Goal: Transaction & Acquisition: Purchase product/service

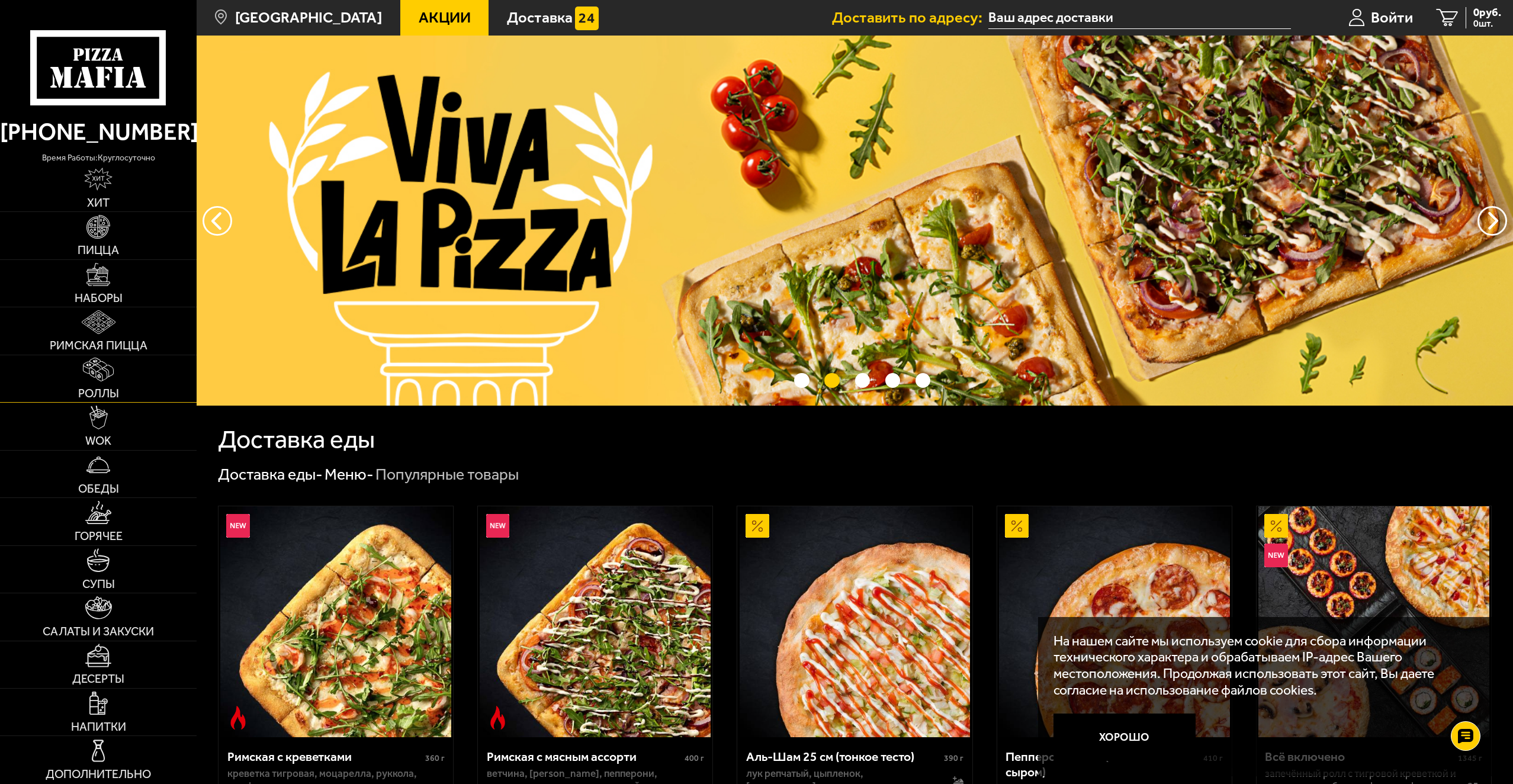
click at [103, 374] on img at bounding box center [98, 370] width 30 height 24
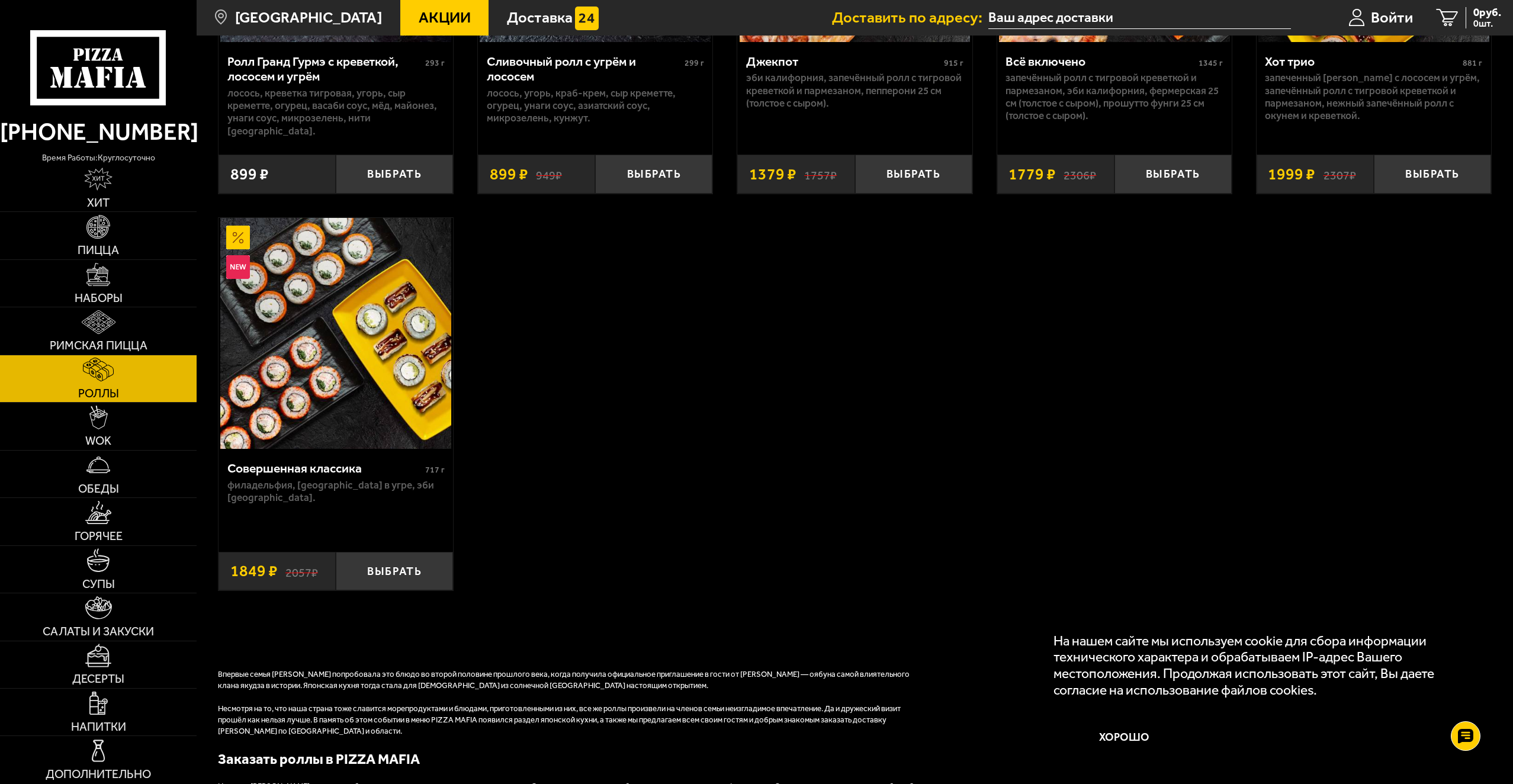
scroll to position [1184, 0]
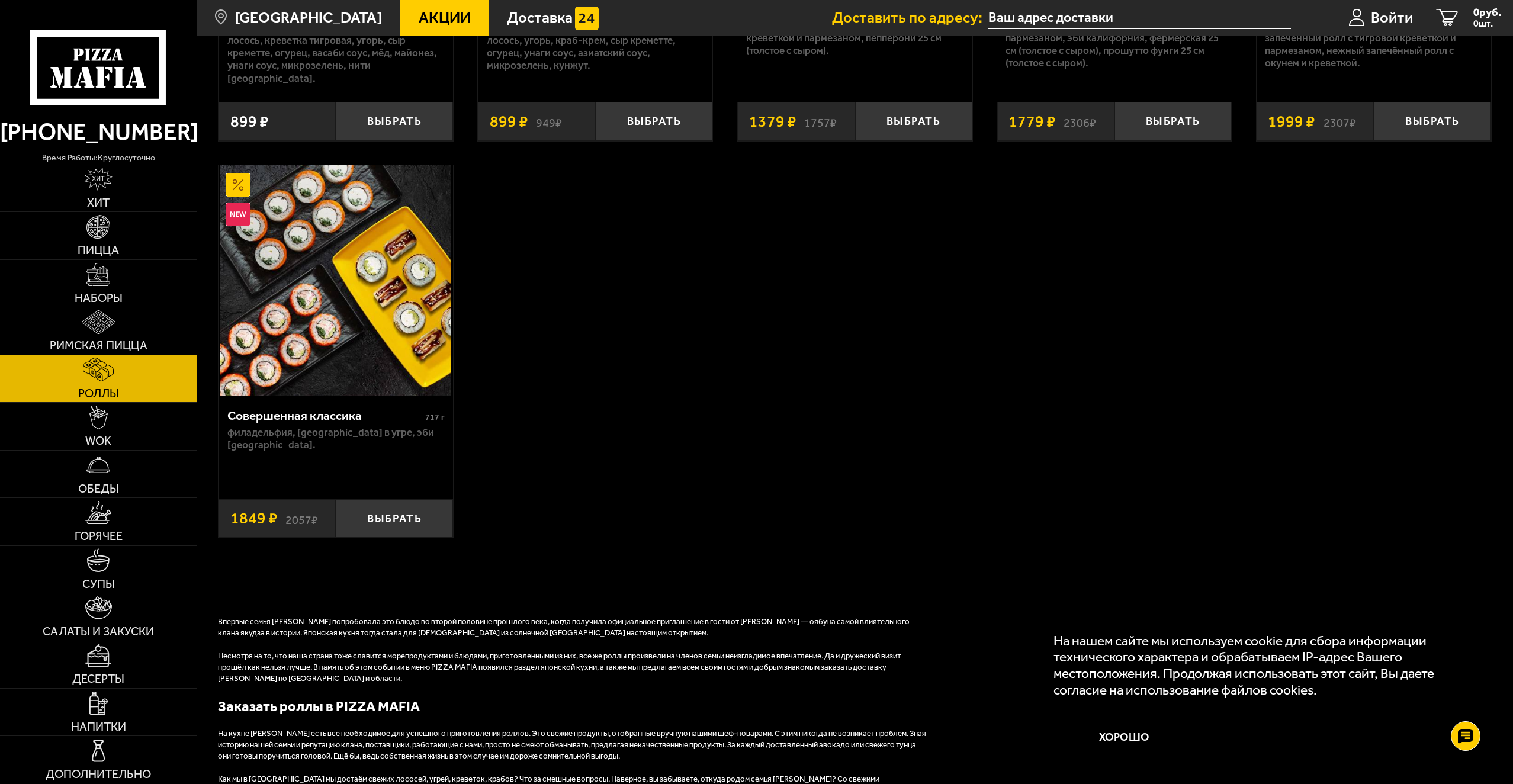
click at [150, 281] on link "Наборы" at bounding box center [98, 283] width 197 height 47
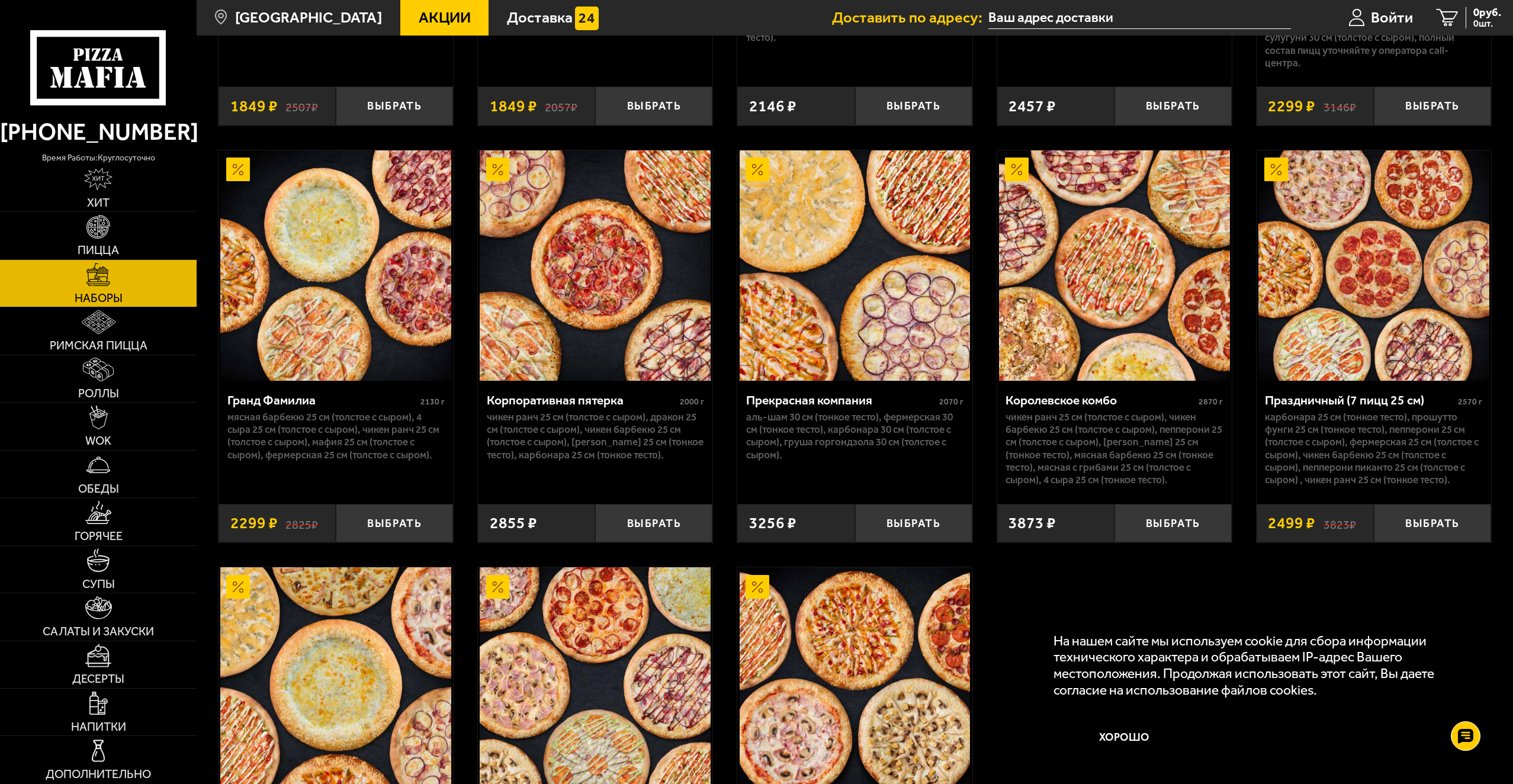
scroll to position [1978, 0]
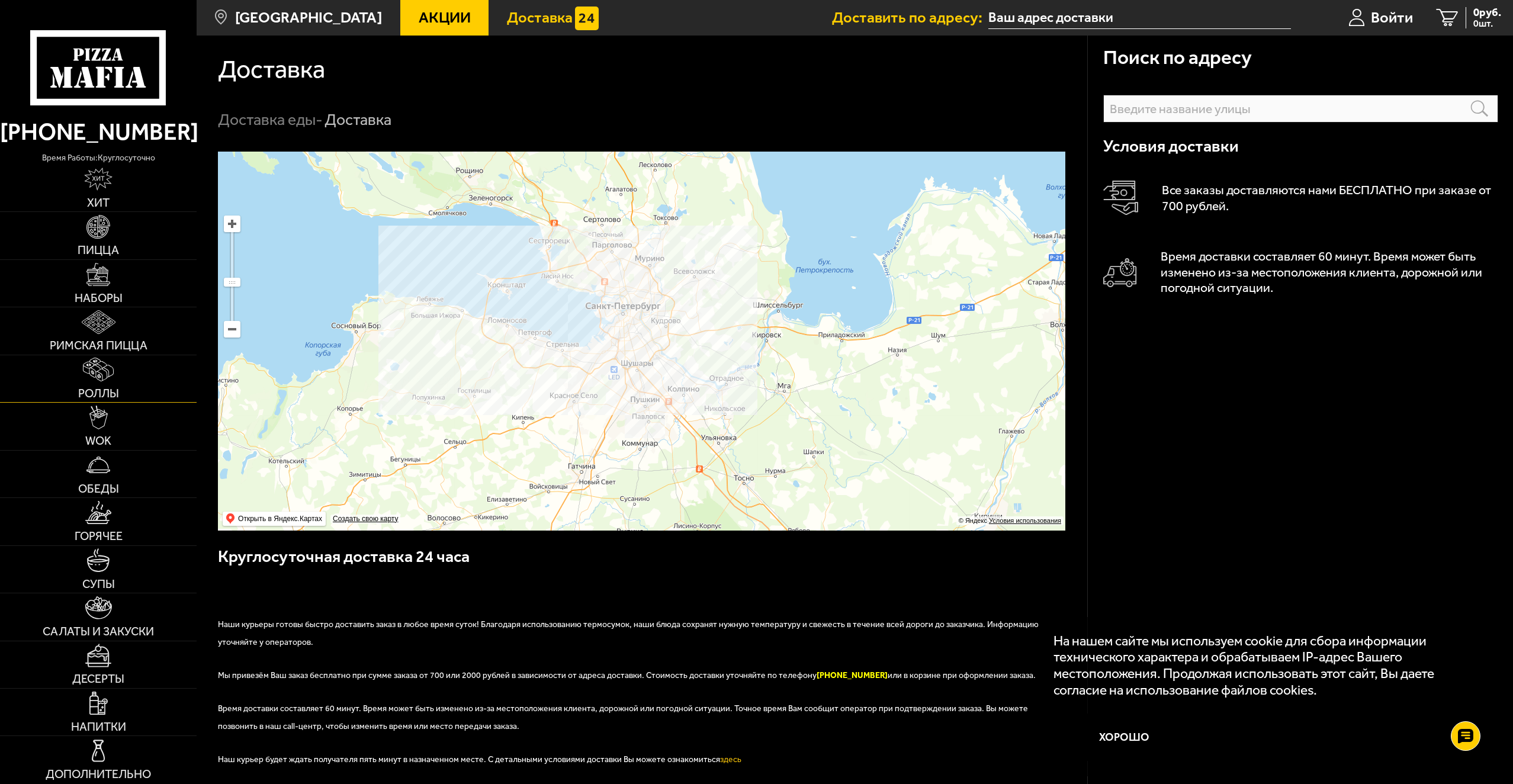
click at [119, 396] on link "Роллы" at bounding box center [98, 378] width 197 height 47
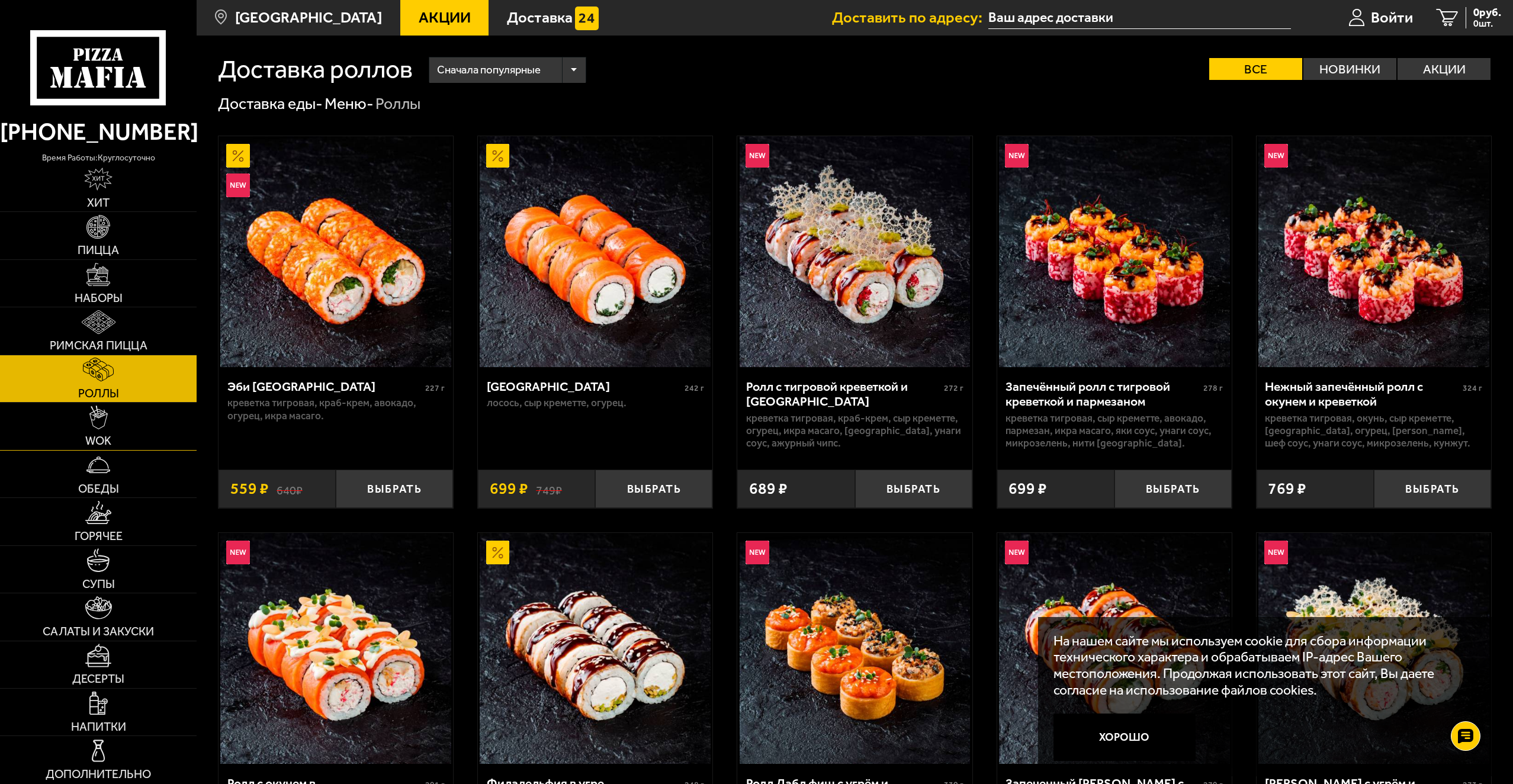
click at [128, 418] on link "WOK" at bounding box center [98, 426] width 197 height 47
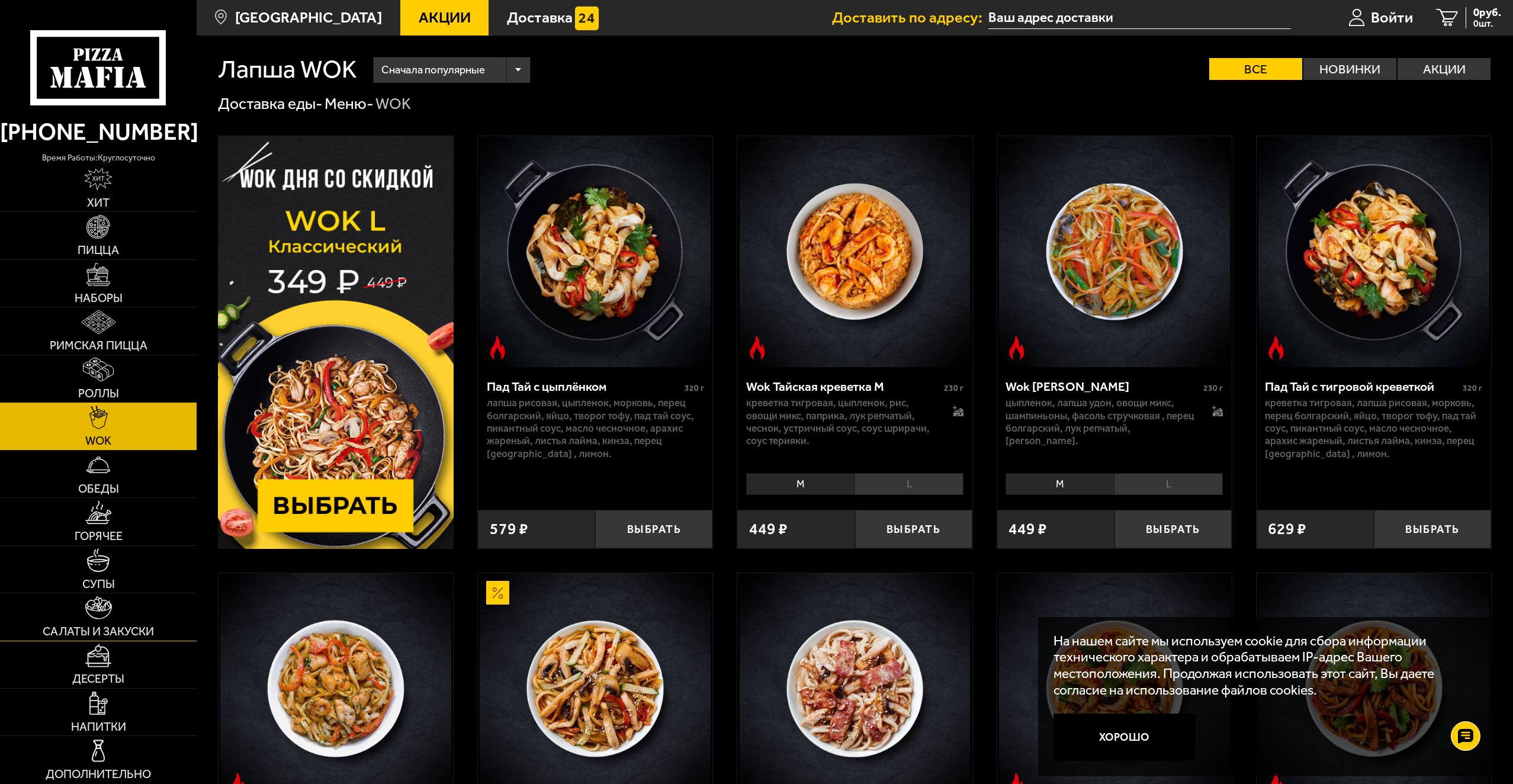
click at [137, 620] on link "Салаты и закуски" at bounding box center [98, 616] width 197 height 47
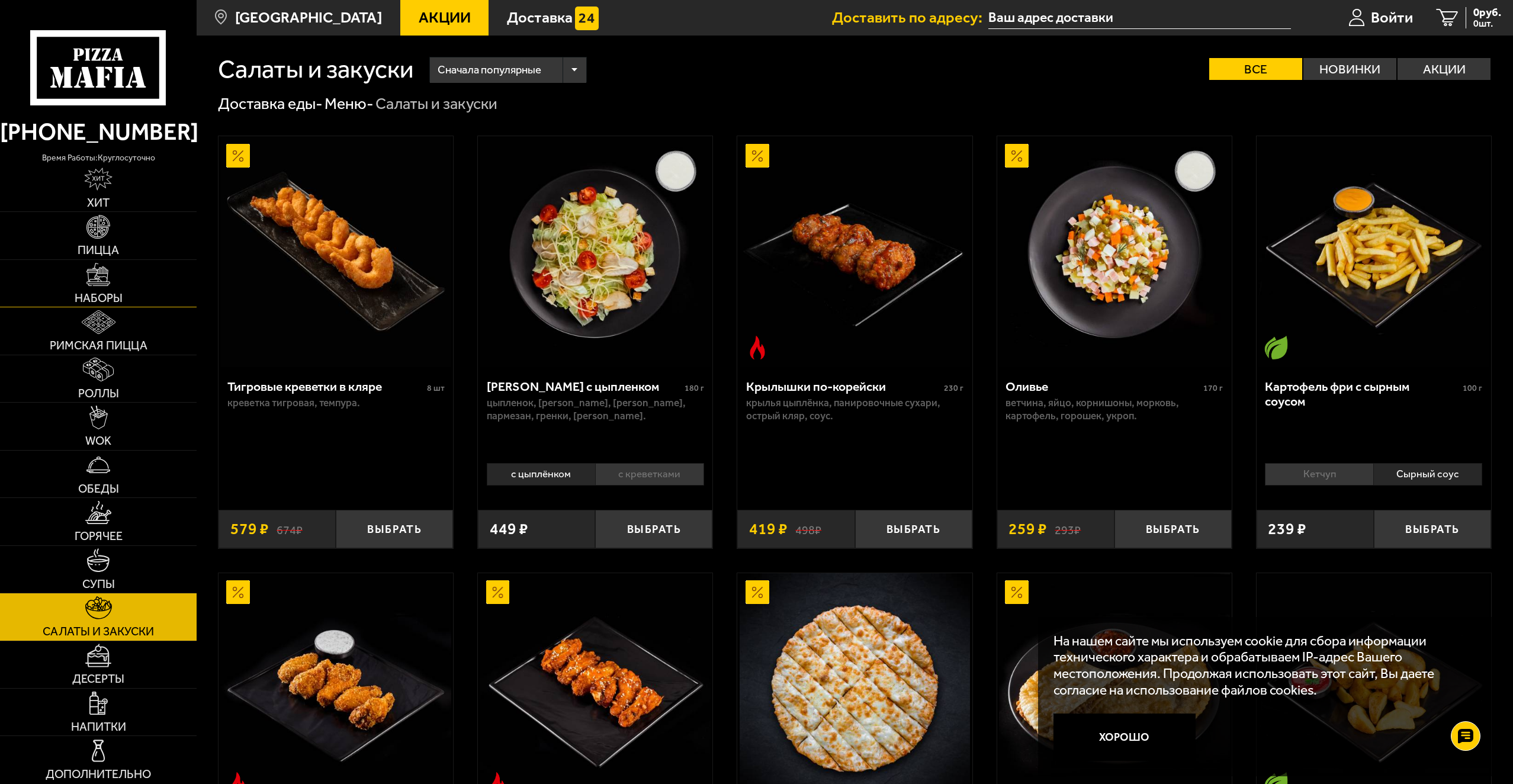
click at [97, 293] on span "Наборы" at bounding box center [99, 298] width 48 height 12
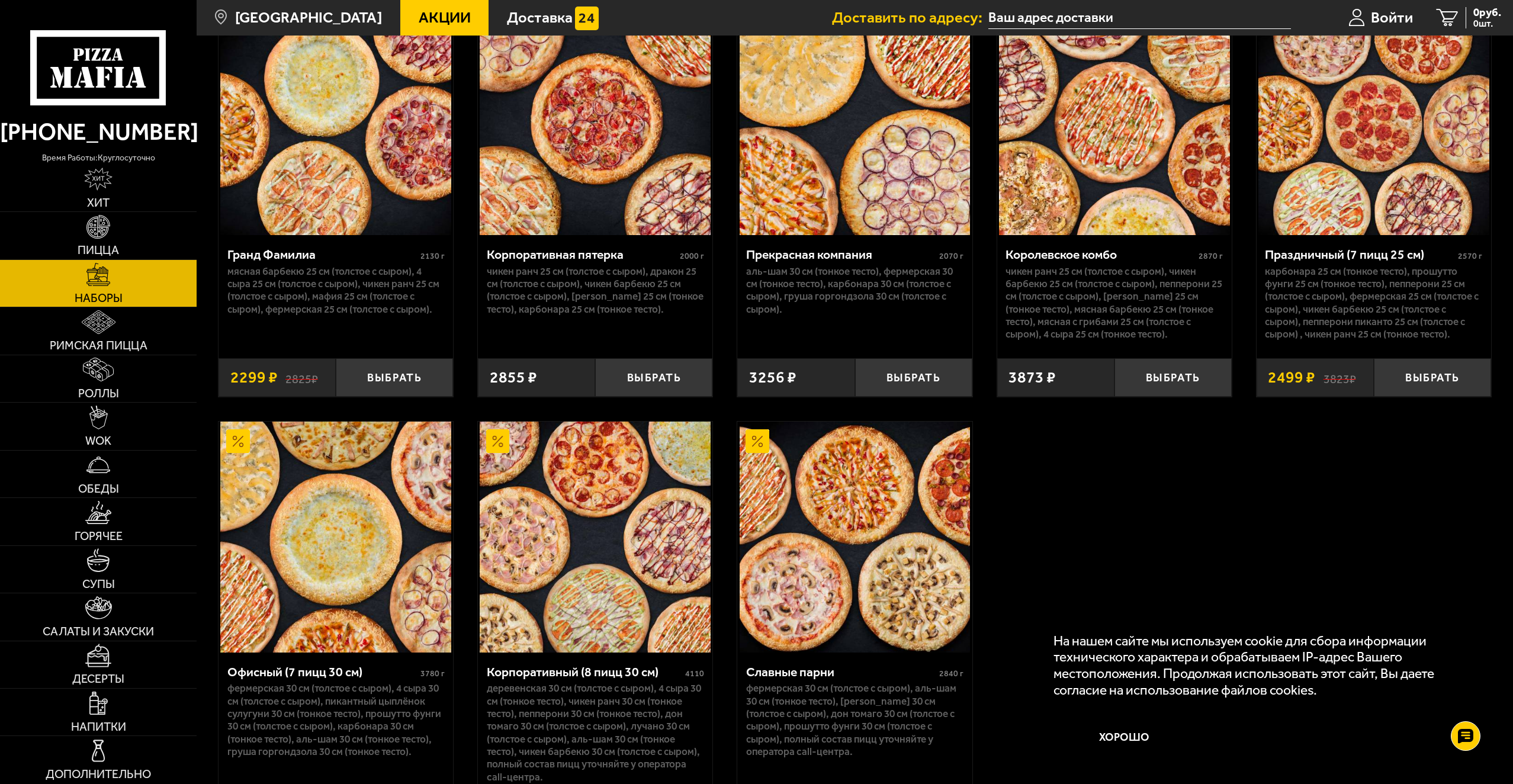
scroll to position [2333, 0]
